Goal: Information Seeking & Learning: Learn about a topic

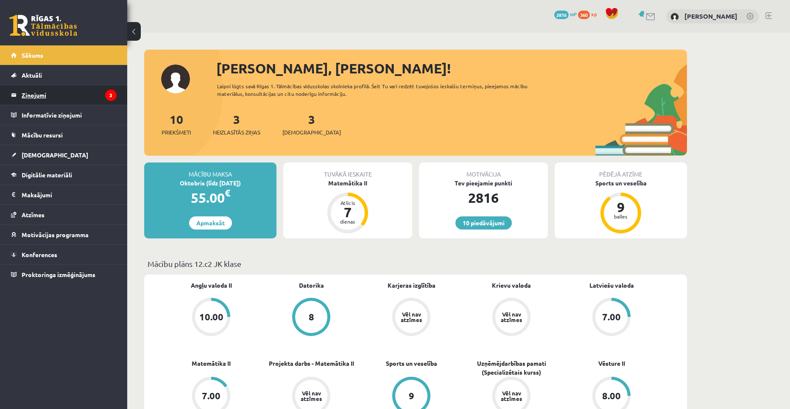
click at [29, 93] on legend "Ziņojumi 3" at bounding box center [69, 94] width 95 height 19
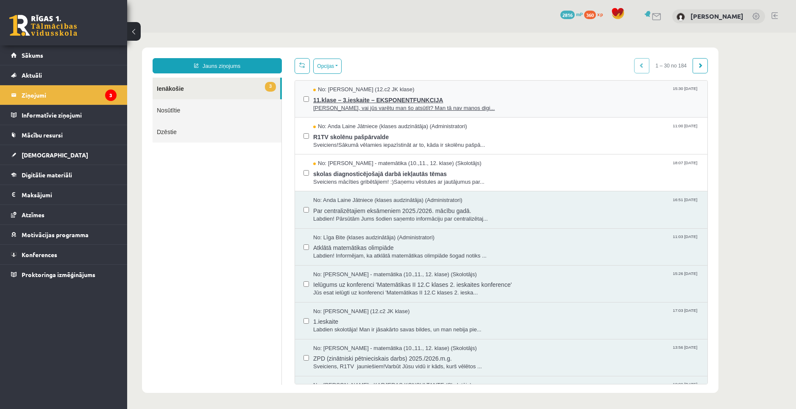
click at [405, 100] on span "11.klase – 3.ieskaite – EKSPONENTFUNKCIJA" at bounding box center [506, 99] width 386 height 11
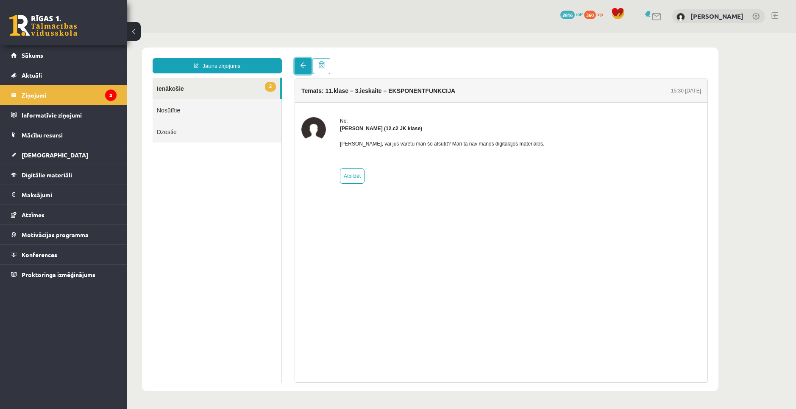
click at [301, 70] on link at bounding box center [303, 66] width 17 height 16
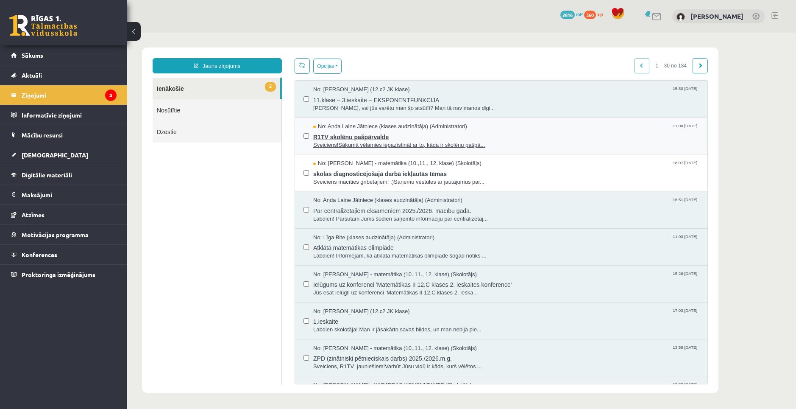
click at [390, 138] on span "R1TV skolēnu pašpārvalde" at bounding box center [506, 136] width 386 height 11
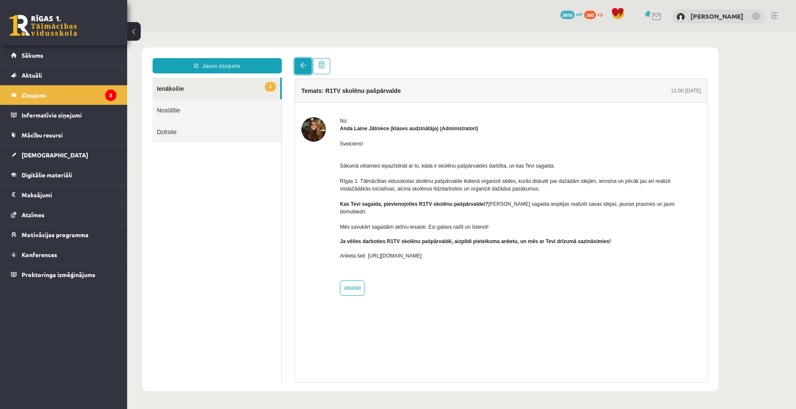
click at [306, 72] on link at bounding box center [303, 66] width 17 height 16
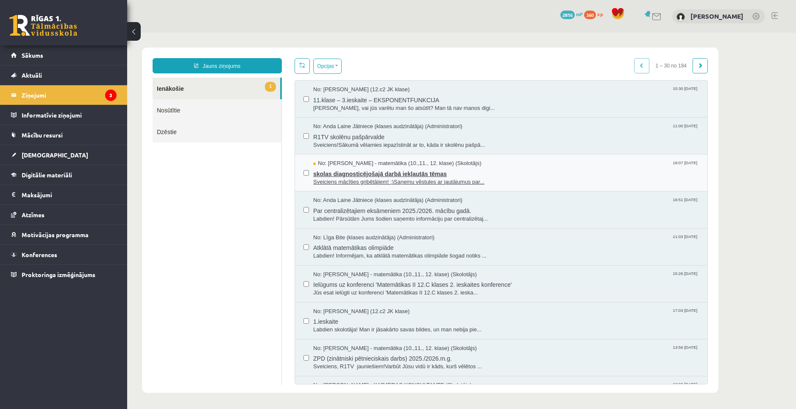
click at [388, 172] on span "skolas diagnosticējošajā darbā iekļautās tēmas" at bounding box center [506, 172] width 386 height 11
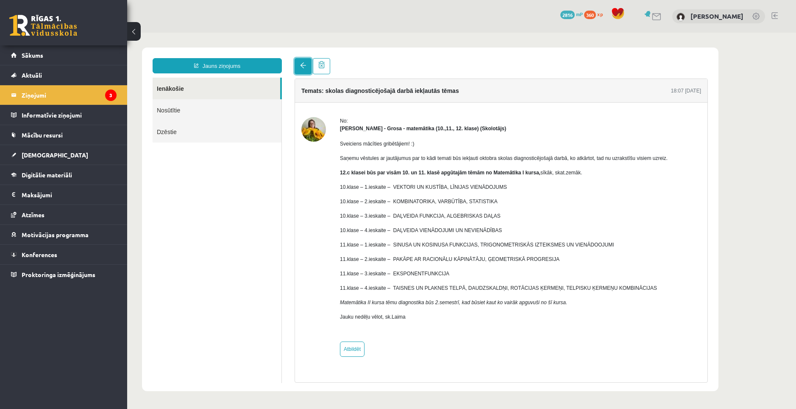
click at [303, 69] on link at bounding box center [303, 66] width 17 height 16
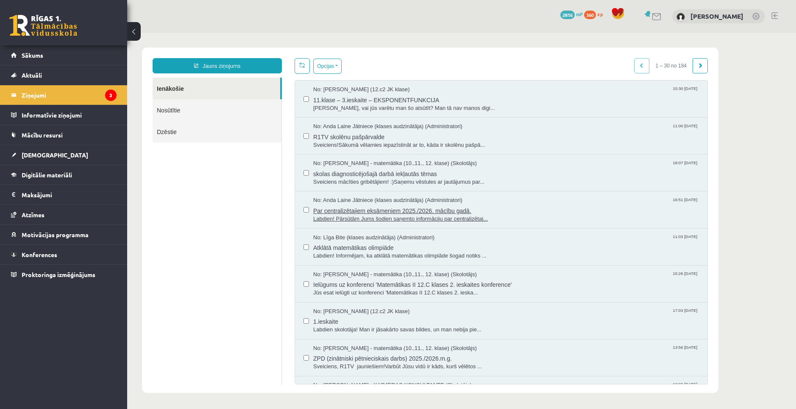
click at [362, 210] on span "Par centralizētajiem eksāmeniem 2025./2026. mācību gadā." at bounding box center [506, 209] width 386 height 11
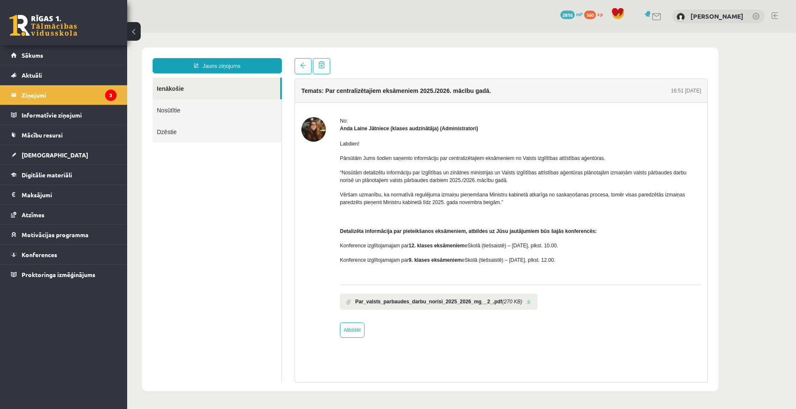
click at [526, 302] on link at bounding box center [528, 302] width 5 height 6
click at [47, 146] on link "[DEMOGRAPHIC_DATA]" at bounding box center [64, 154] width 106 height 19
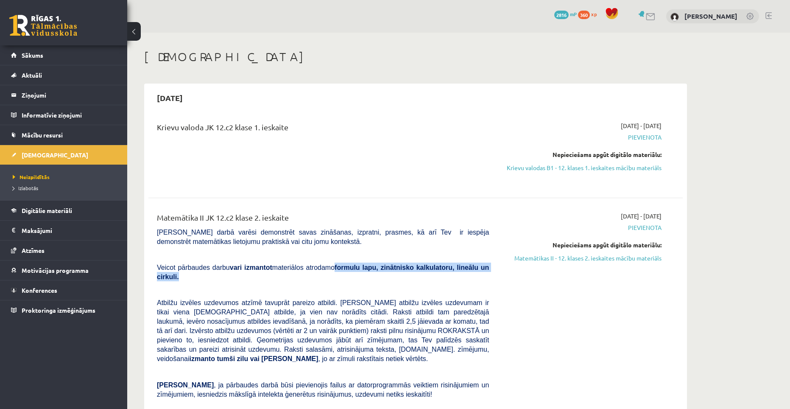
drag, startPoint x: 478, startPoint y: 267, endPoint x: 324, endPoint y: 269, distance: 154.3
click at [324, 269] on p "Veicot pārbaudes darbu vari izmantot materiālos atrodamo formulu lapu, zinātnis…" at bounding box center [323, 271] width 332 height 19
click at [323, 286] on p at bounding box center [323, 290] width 332 height 8
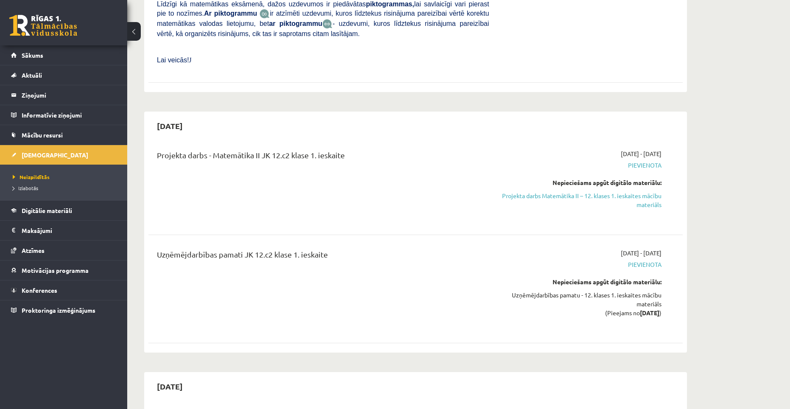
scroll to position [424, 0]
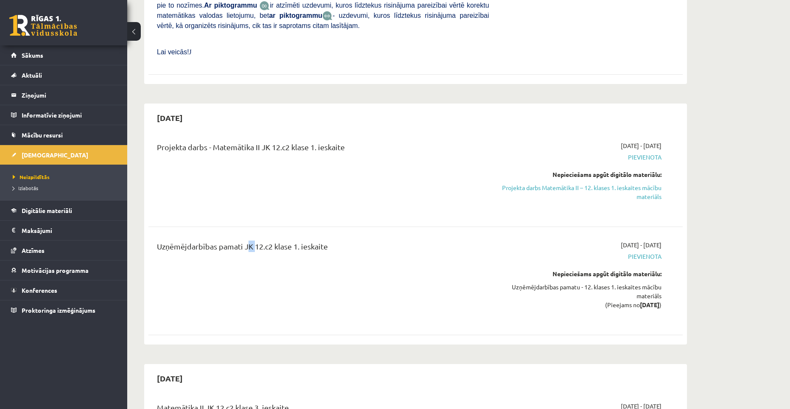
drag, startPoint x: 246, startPoint y: 226, endPoint x: 251, endPoint y: 226, distance: 4.7
click at [251, 240] on div "Uzņēmējdarbības pamati JK 12.c2 klase 1. ieskaite" at bounding box center [323, 248] width 332 height 16
click at [254, 240] on div "Uzņēmējdarbības pamati JK 12.c2 klase 1. ieskaite" at bounding box center [323, 248] width 332 height 16
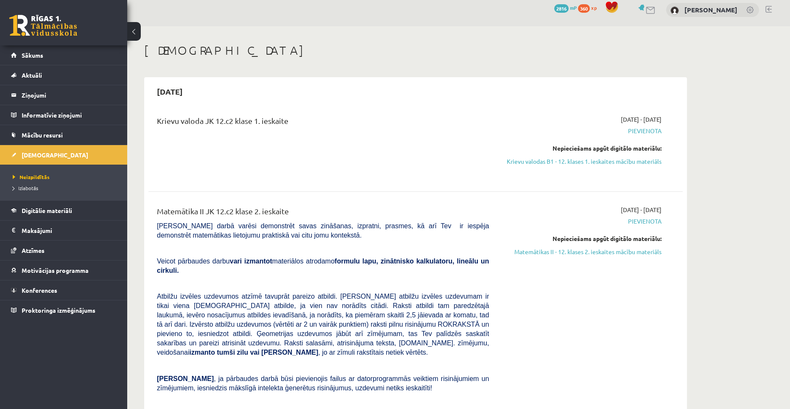
scroll to position [0, 0]
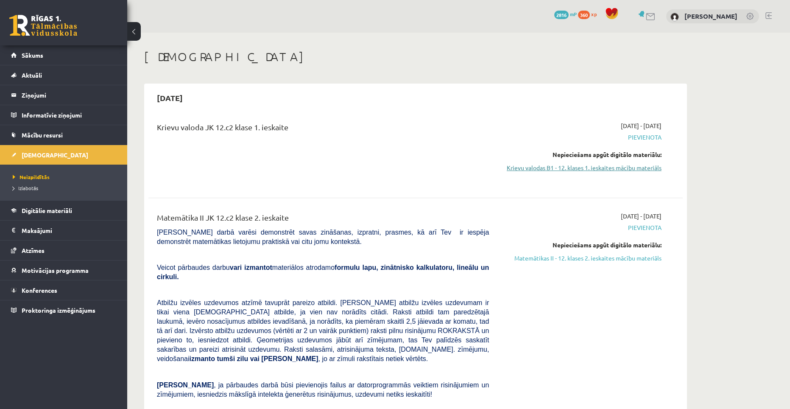
click at [546, 164] on link "Krievu valodas B1 - 12. klases 1. ieskaites mācību materiāls" at bounding box center [581, 167] width 160 height 9
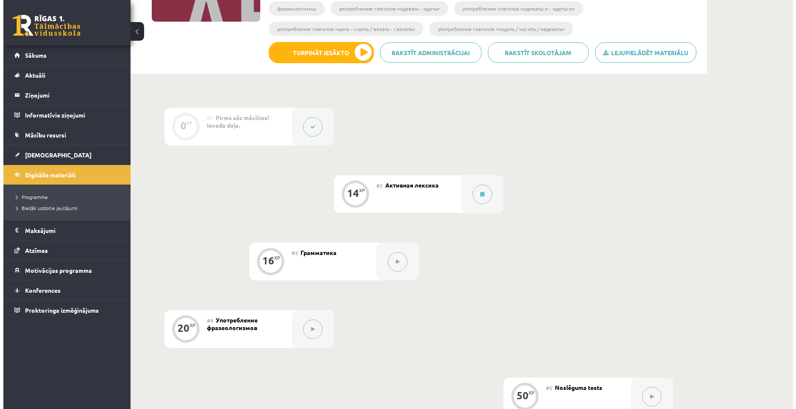
scroll to position [170, 0]
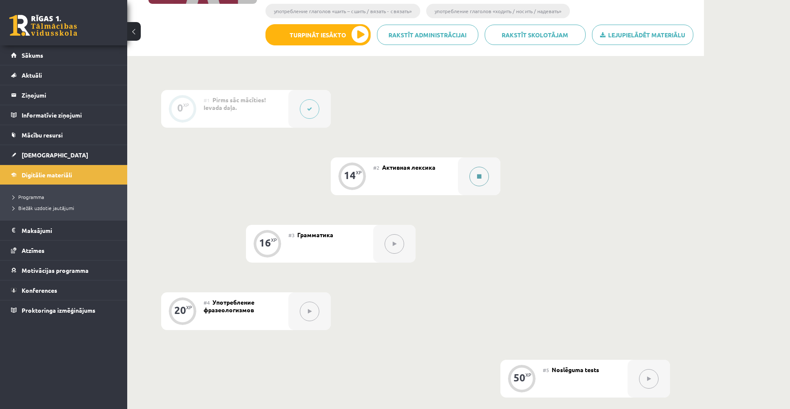
click at [471, 180] on button at bounding box center [478, 176] width 19 height 19
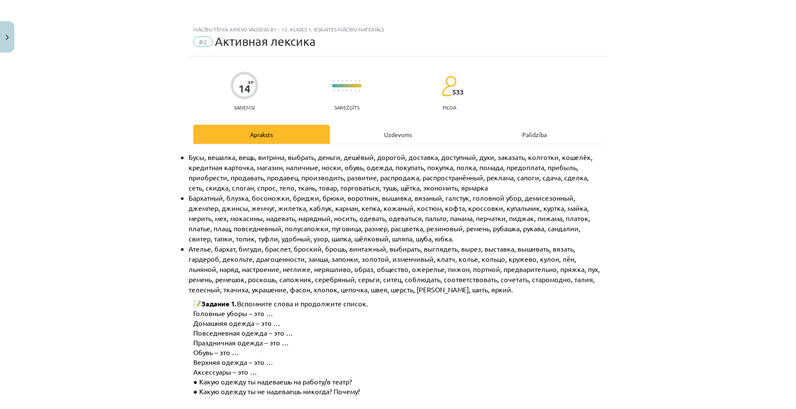
click at [385, 142] on div "Uzdevums" at bounding box center [398, 134] width 136 height 19
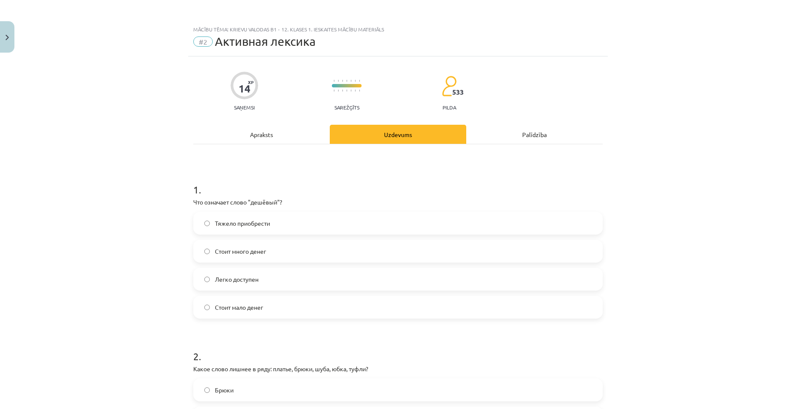
scroll to position [21, 0]
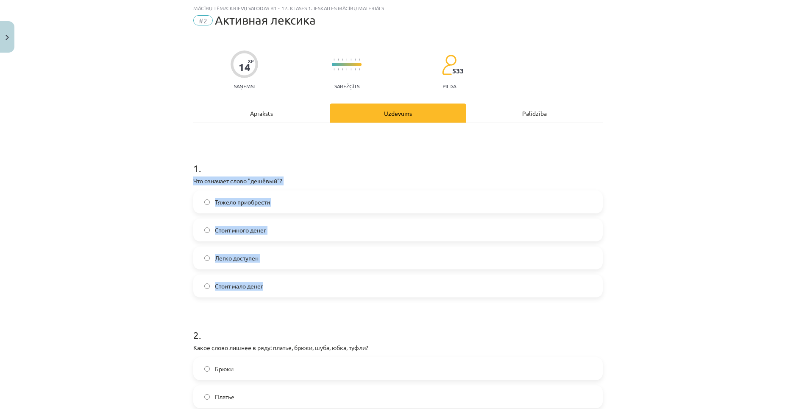
drag, startPoint x: 188, startPoint y: 182, endPoint x: 299, endPoint y: 286, distance: 151.7
copy div "Что означает слово "дешёвый"? Тяжело приобрести Стоит много денег Легко доступе…"
click at [304, 283] on label "Стоит мало денег" at bounding box center [398, 285] width 408 height 21
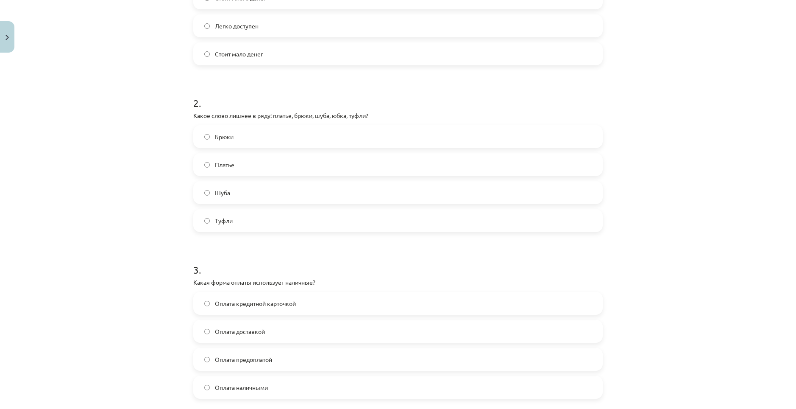
scroll to position [276, 0]
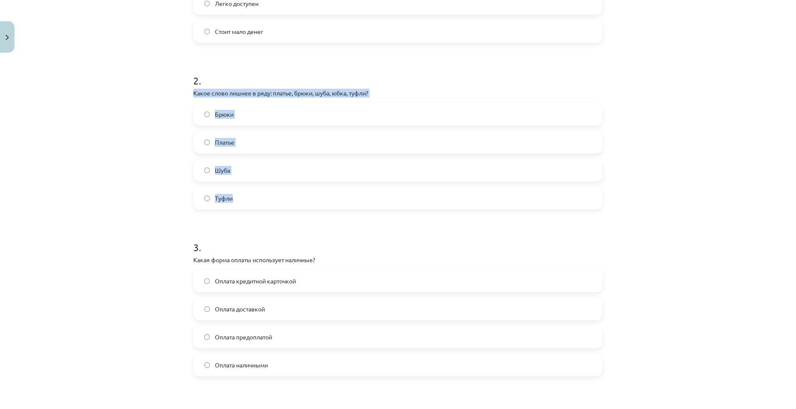
drag, startPoint x: 189, startPoint y: 93, endPoint x: 252, endPoint y: 187, distance: 112.9
click at [252, 187] on div "14 XP Saņemsi Sarežģīts 533 pilda Apraksts Uzdevums Palīdzība 1 . Что означает …" at bounding box center [398, 200] width 420 height 839
copy div "Какое слово лишнее в ряду: платье, брюки, шуба, юбка, туфли? [PERSON_NAME]"
click at [248, 193] on label "Туфли" at bounding box center [398, 197] width 408 height 21
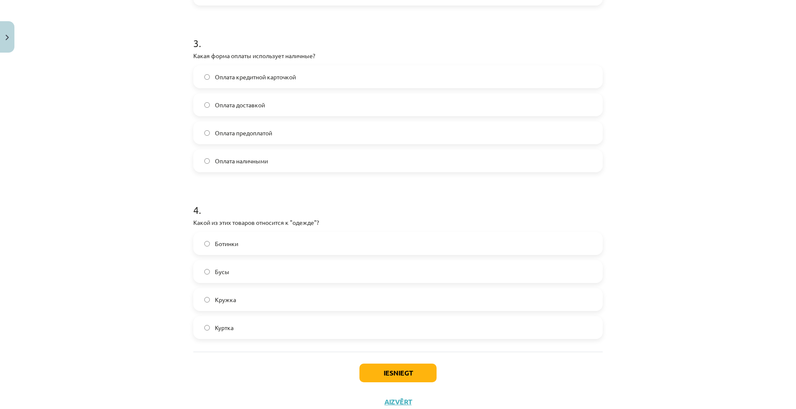
scroll to position [508, 0]
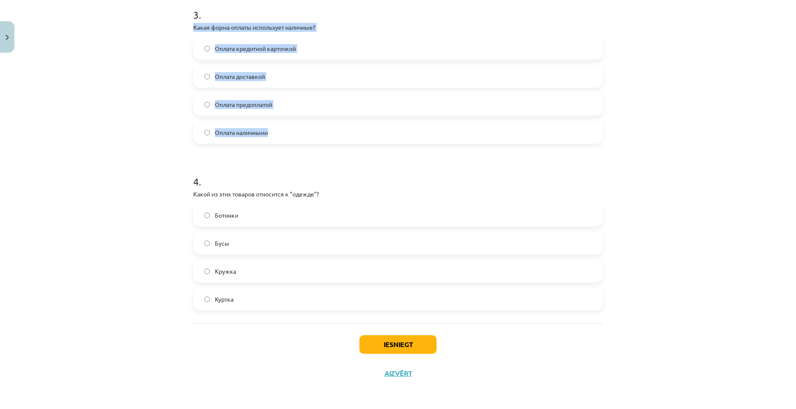
drag, startPoint x: 189, startPoint y: 27, endPoint x: 273, endPoint y: 127, distance: 130.3
copy div "Какая форма оплаты использует наличные? Оплата кредитной карточкой Оплата доста…"
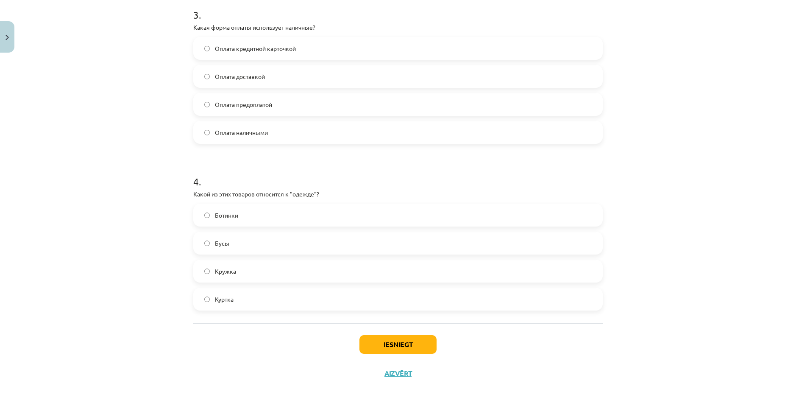
click at [279, 130] on label "Оплата наличными" at bounding box center [398, 132] width 408 height 21
drag, startPoint x: 190, startPoint y: 194, endPoint x: 266, endPoint y: 298, distance: 128.9
click at [266, 298] on div "4 . Какой из этих товаров относится к "одежде"? Ботинки Бусы Кружка Куртка" at bounding box center [397, 236] width 409 height 150
copy div "Какой из этих товаров относится к "одежде"? Ботинки Бусы Кружка Куртка"
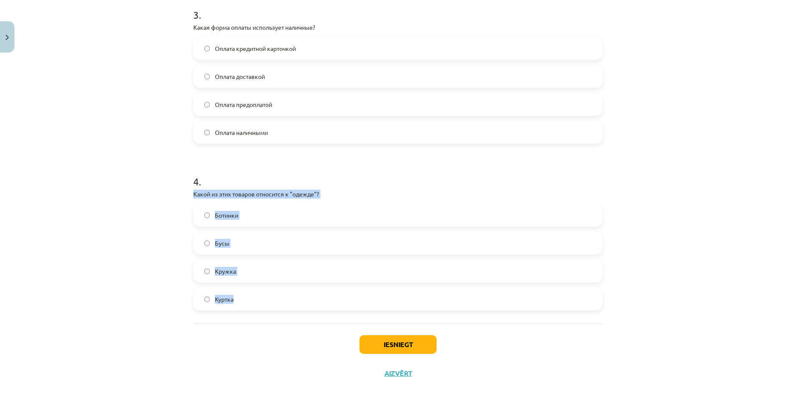
click at [240, 296] on label "Куртка" at bounding box center [398, 298] width 408 height 21
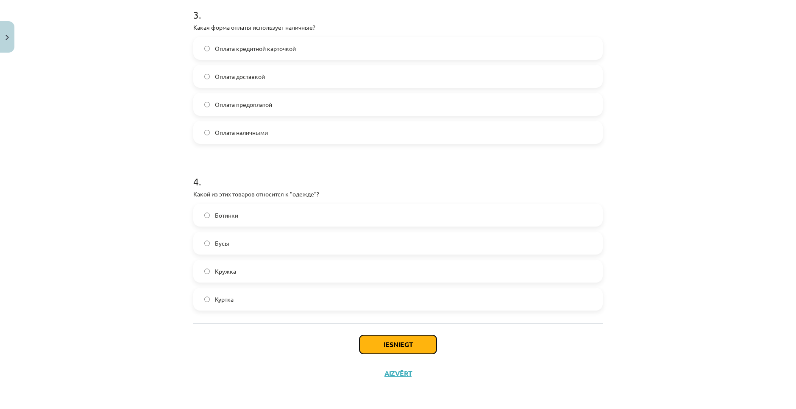
click at [379, 347] on button "Iesniegt" at bounding box center [397, 344] width 77 height 19
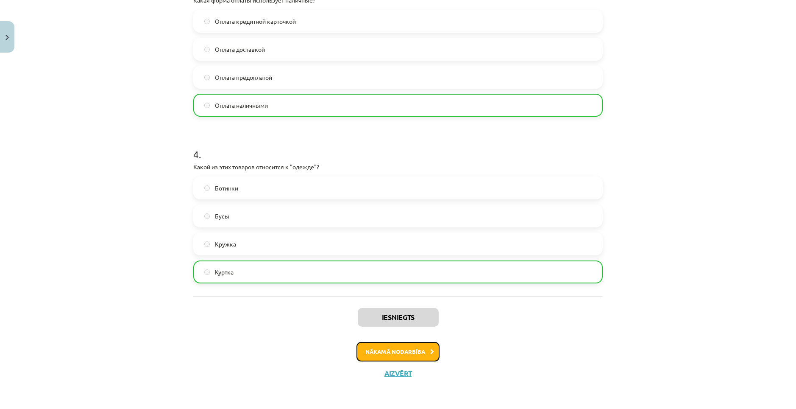
click at [390, 345] on button "Nākamā nodarbība" at bounding box center [397, 351] width 83 height 19
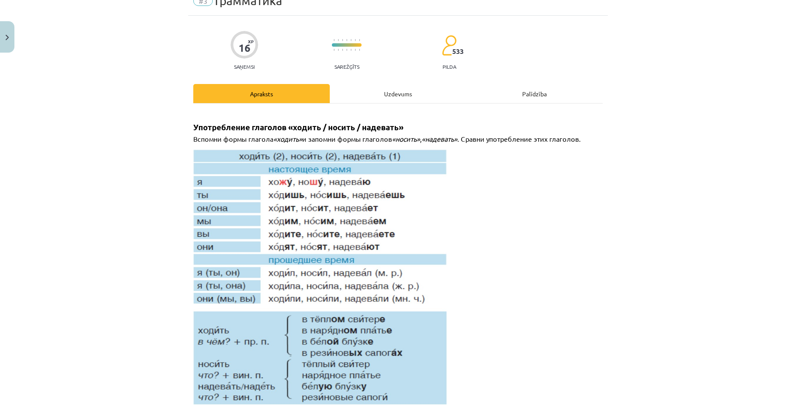
scroll to position [21, 0]
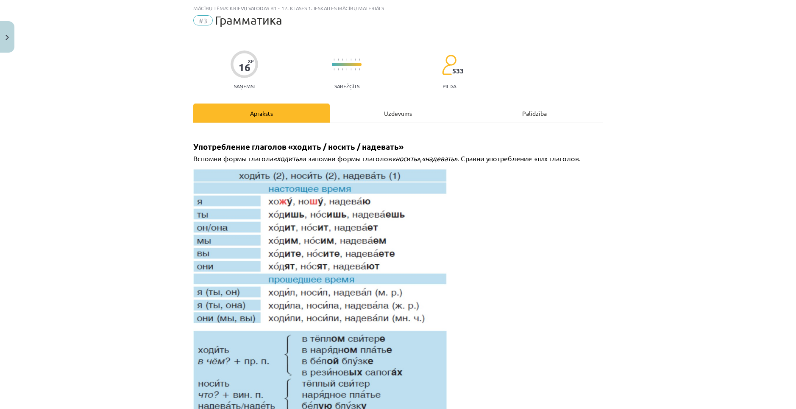
click at [376, 110] on div "Uzdevums" at bounding box center [398, 112] width 136 height 19
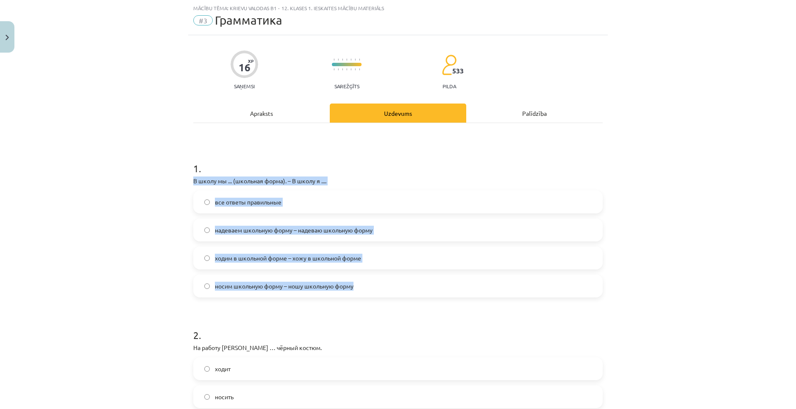
drag, startPoint x: 187, startPoint y: 180, endPoint x: 367, endPoint y: 281, distance: 206.7
copy div "В школу мы ... (школьная форма). – В школу я .... все ответы правильные надевае…"
click at [290, 198] on label "все ответы правильные" at bounding box center [398, 201] width 408 height 21
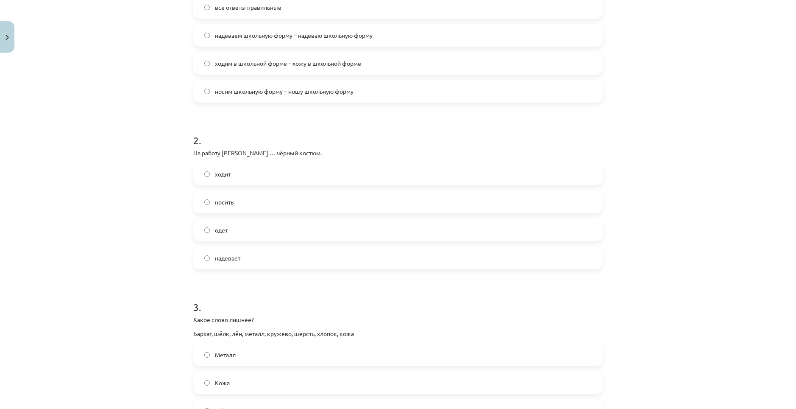
scroll to position [183, 0]
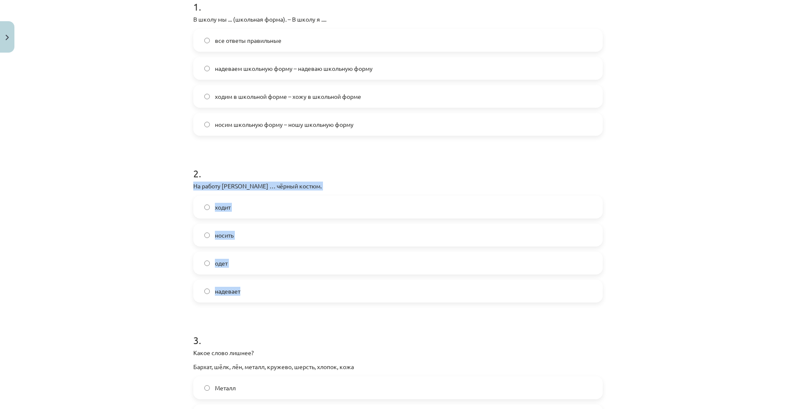
drag, startPoint x: 191, startPoint y: 185, endPoint x: 272, endPoint y: 286, distance: 129.4
click at [272, 286] on div "2 . На работу [PERSON_NAME] … чёрный костюм. ходит носить одет надевает" at bounding box center [397, 228] width 409 height 150
copy div "На работу [PERSON_NAME] … чёрный костюм. ходит носить одет надевает"
click at [251, 291] on label "надевает" at bounding box center [398, 290] width 408 height 21
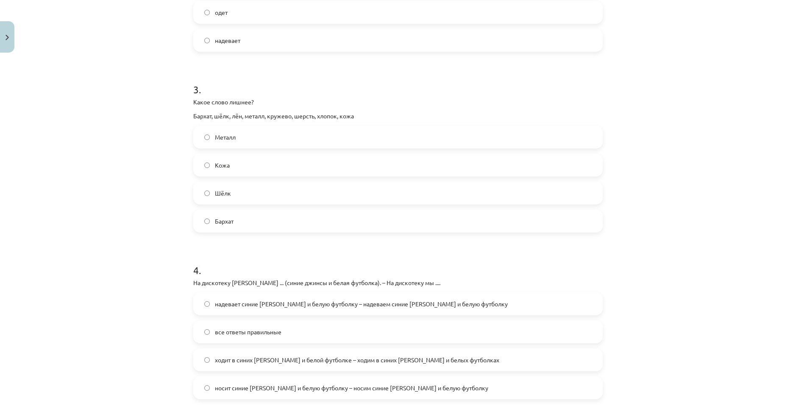
scroll to position [437, 0]
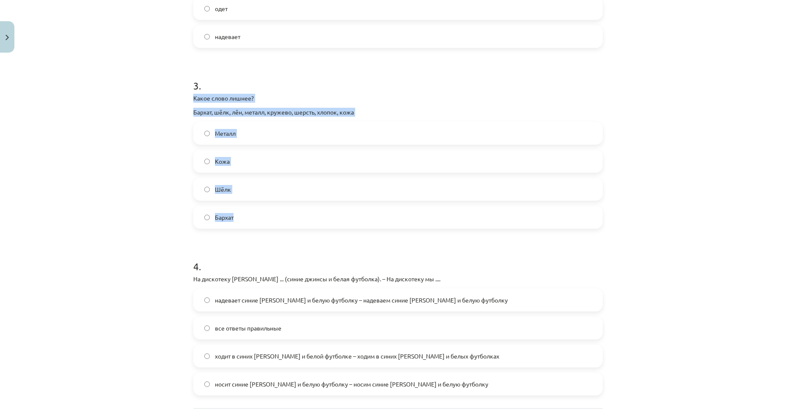
drag, startPoint x: 190, startPoint y: 97, endPoint x: 253, endPoint y: 205, distance: 125.8
click at [253, 205] on div "3 . Какое слово лишнее? Бархат, шёлк, лён, металл, кружево, шерсть, хлопок, кож…" at bounding box center [397, 147] width 409 height 164
copy div "Какое слово лишнее? Бархат, шёлк, лён, металл, кружево, шерсть, хлопок, кожа Ме…"
click at [251, 132] on label "Металл" at bounding box center [398, 133] width 408 height 21
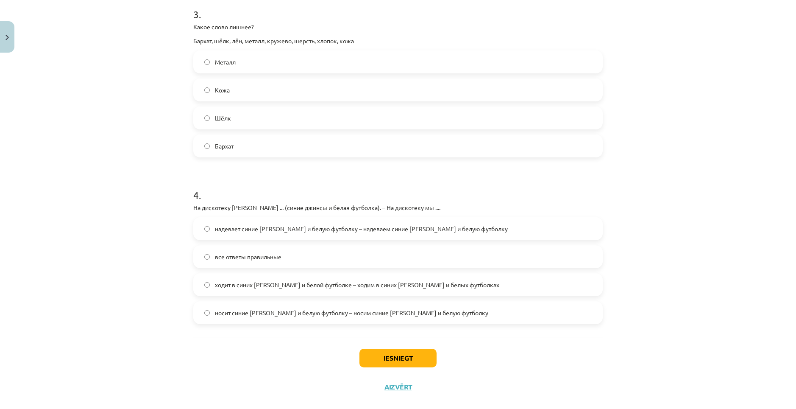
scroll to position [522, 0]
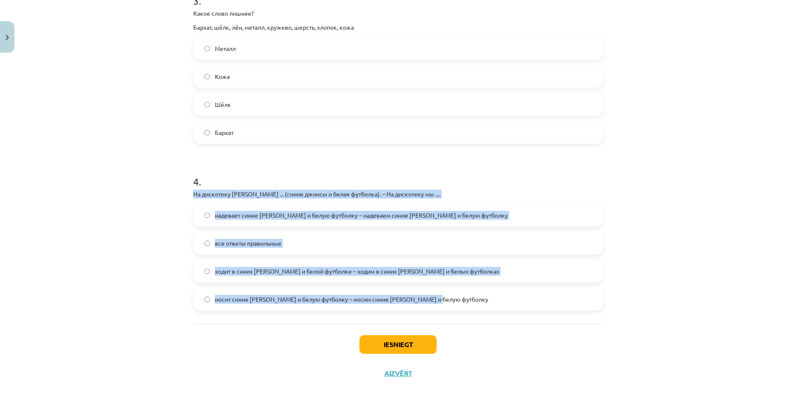
drag, startPoint x: 192, startPoint y: 195, endPoint x: 447, endPoint y: 302, distance: 277.0
click at [447, 302] on div "4 . На дискотеку [PERSON_NAME] ... (синие джинсы и белая футболка). – На дискот…" at bounding box center [397, 236] width 409 height 150
copy div "На дискотеку [PERSON_NAME] ... (синие джинсы и белая футболка). – На дискотеку …"
click at [299, 246] on label "все ответы правильные" at bounding box center [398, 242] width 408 height 21
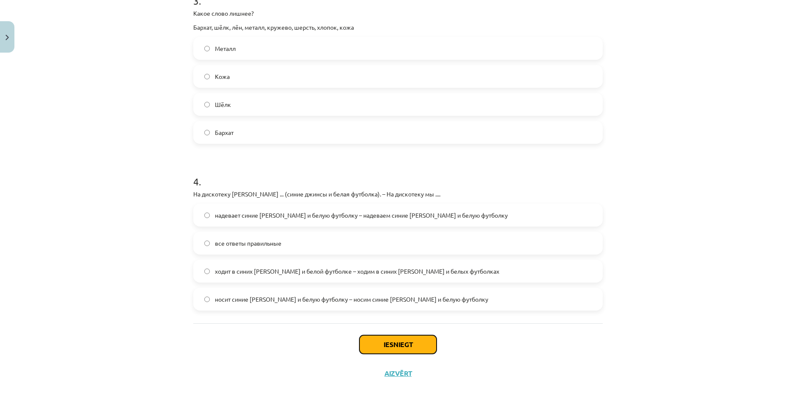
click at [375, 342] on button "Iesniegt" at bounding box center [397, 344] width 77 height 19
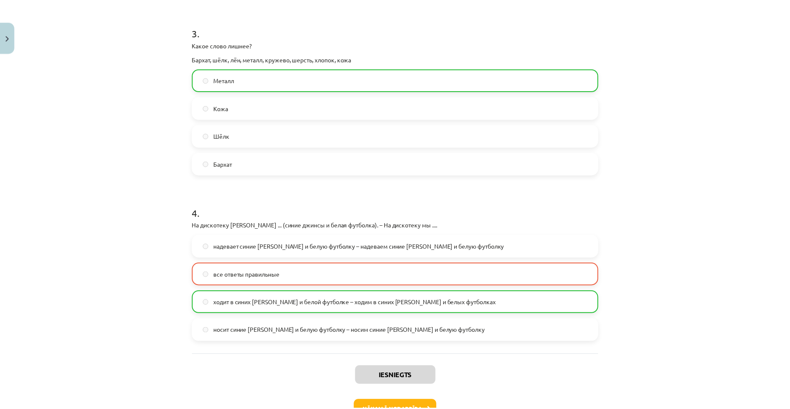
scroll to position [549, 0]
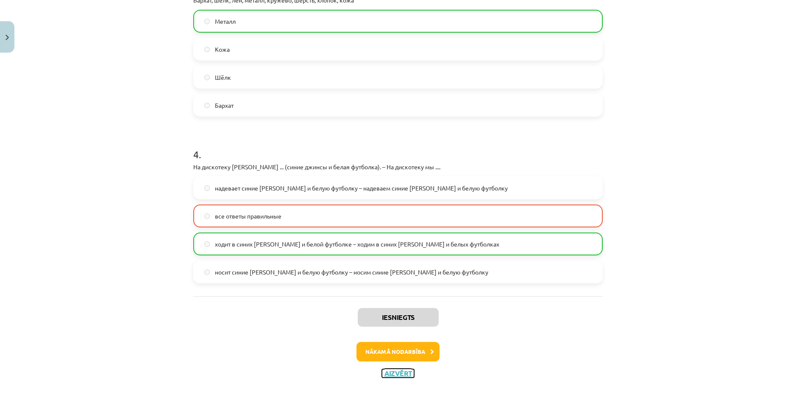
click at [405, 374] on button "Aizvērt" at bounding box center [398, 373] width 32 height 8
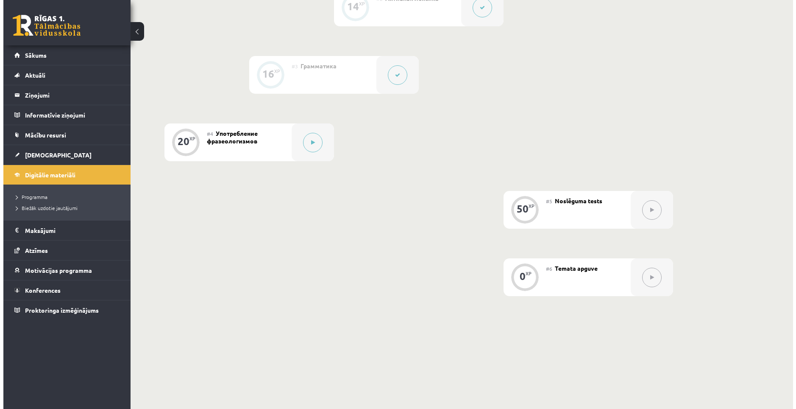
scroll to position [339, 0]
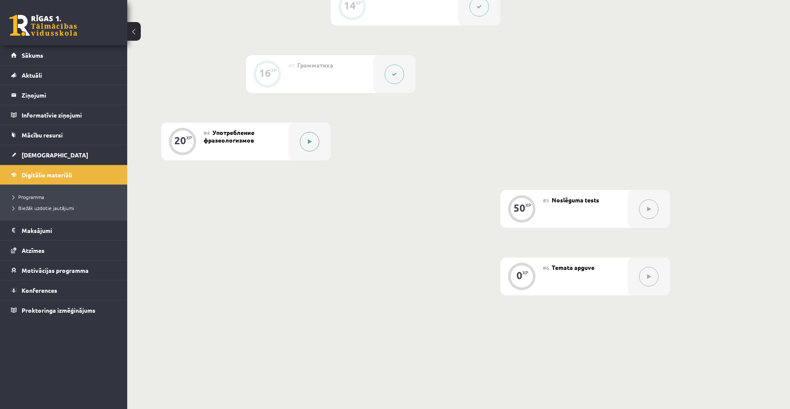
click at [305, 136] on button at bounding box center [309, 141] width 19 height 19
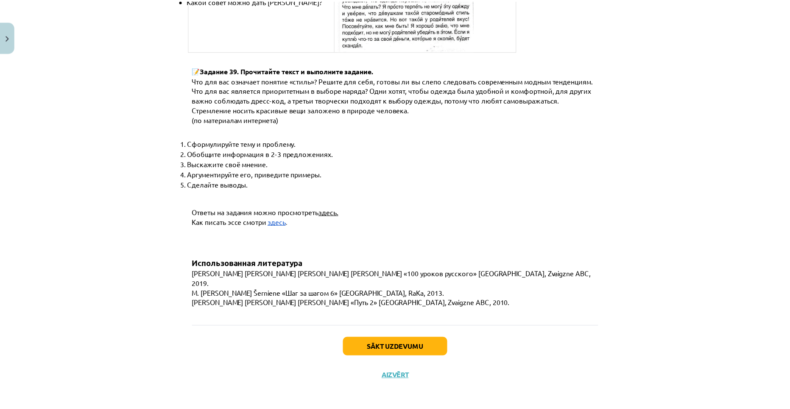
scroll to position [3180, 0]
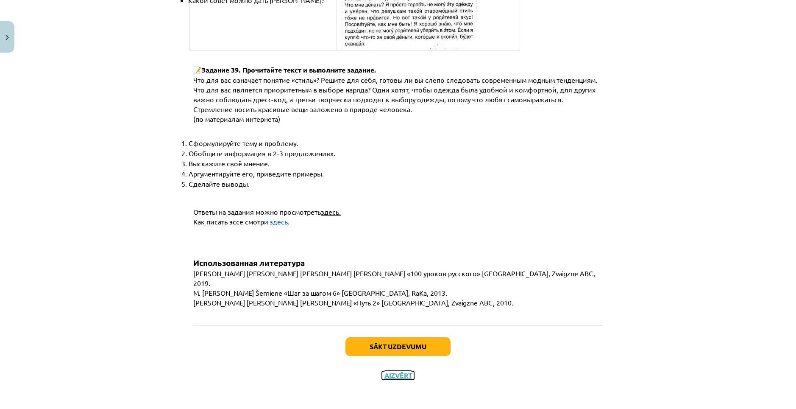
click at [382, 371] on button "Aizvērt" at bounding box center [398, 375] width 32 height 8
